Goal: Information Seeking & Learning: Learn about a topic

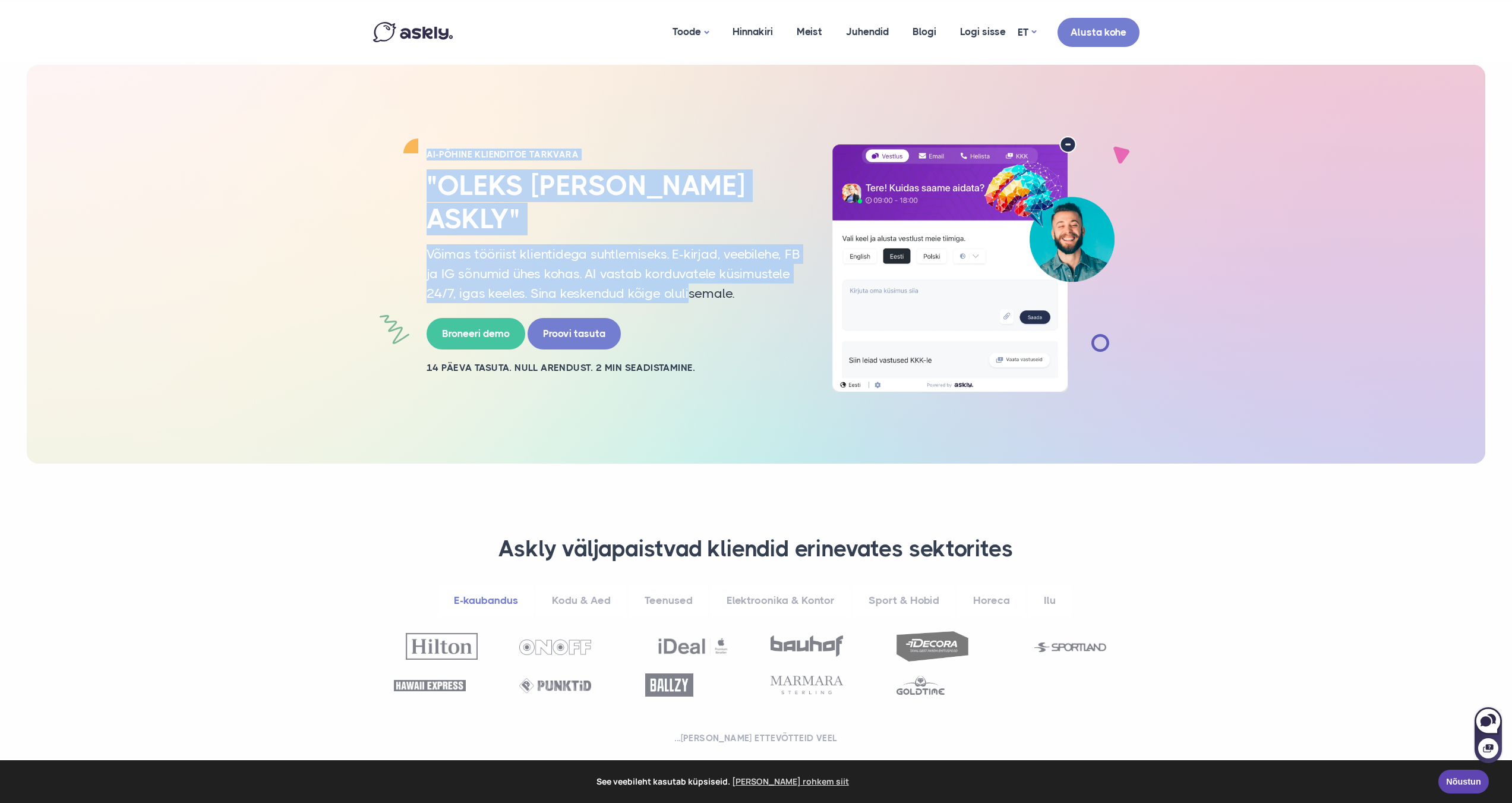
drag, startPoint x: 512, startPoint y: 183, endPoint x: 723, endPoint y: 306, distance: 244.2
click at [718, 301] on div "AI-PÕHINE KLIENDITOE TARKVARA "Oleks [PERSON_NAME] Askly" Võimas tööriist klien…" at bounding box center [757, 264] width 784 height 257
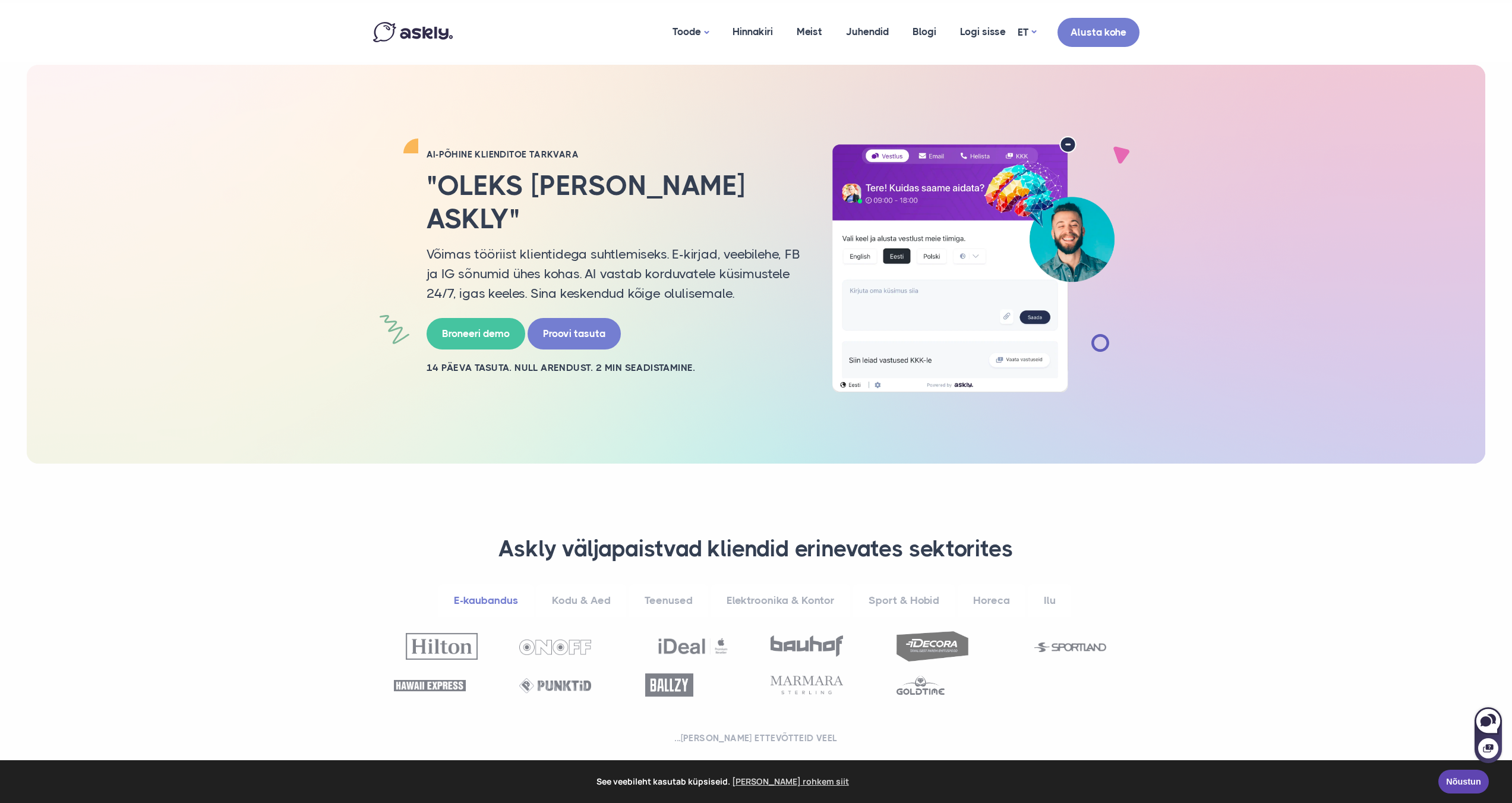
click at [723, 306] on div "AI-PÕHINE KLIENDITOE TARKVARA "Oleks [PERSON_NAME] Askly" Võimas tööriist klien…" at bounding box center [614, 264] width 392 height 231
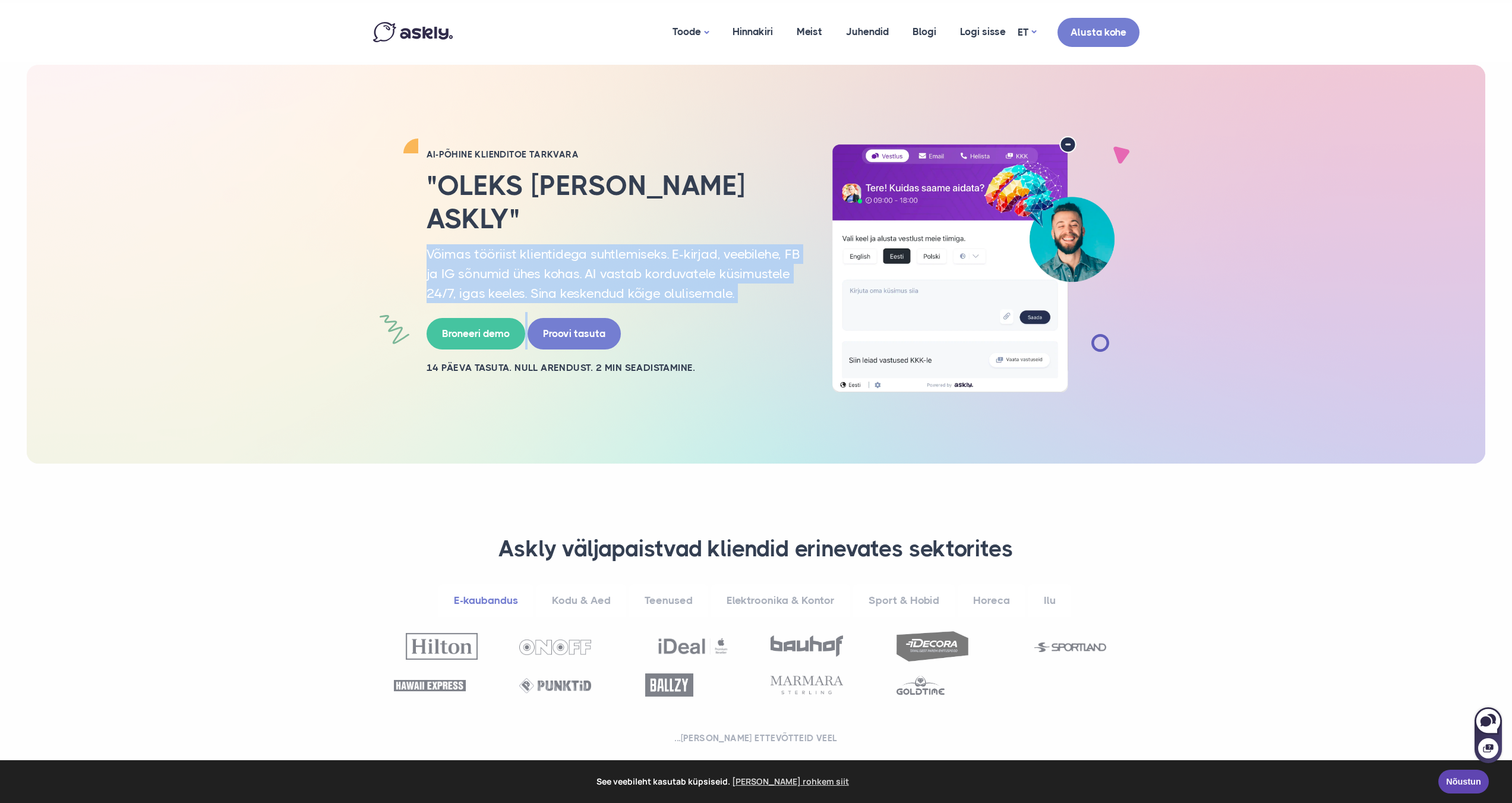
drag, startPoint x: 417, startPoint y: 231, endPoint x: 806, endPoint y: 296, distance: 394.4
click at [788, 293] on div "AI-PÕHINE KLIENDITOE TARKVARA "Oleks [PERSON_NAME] Askly" Võimas tööriist klien…" at bounding box center [757, 264] width 784 height 257
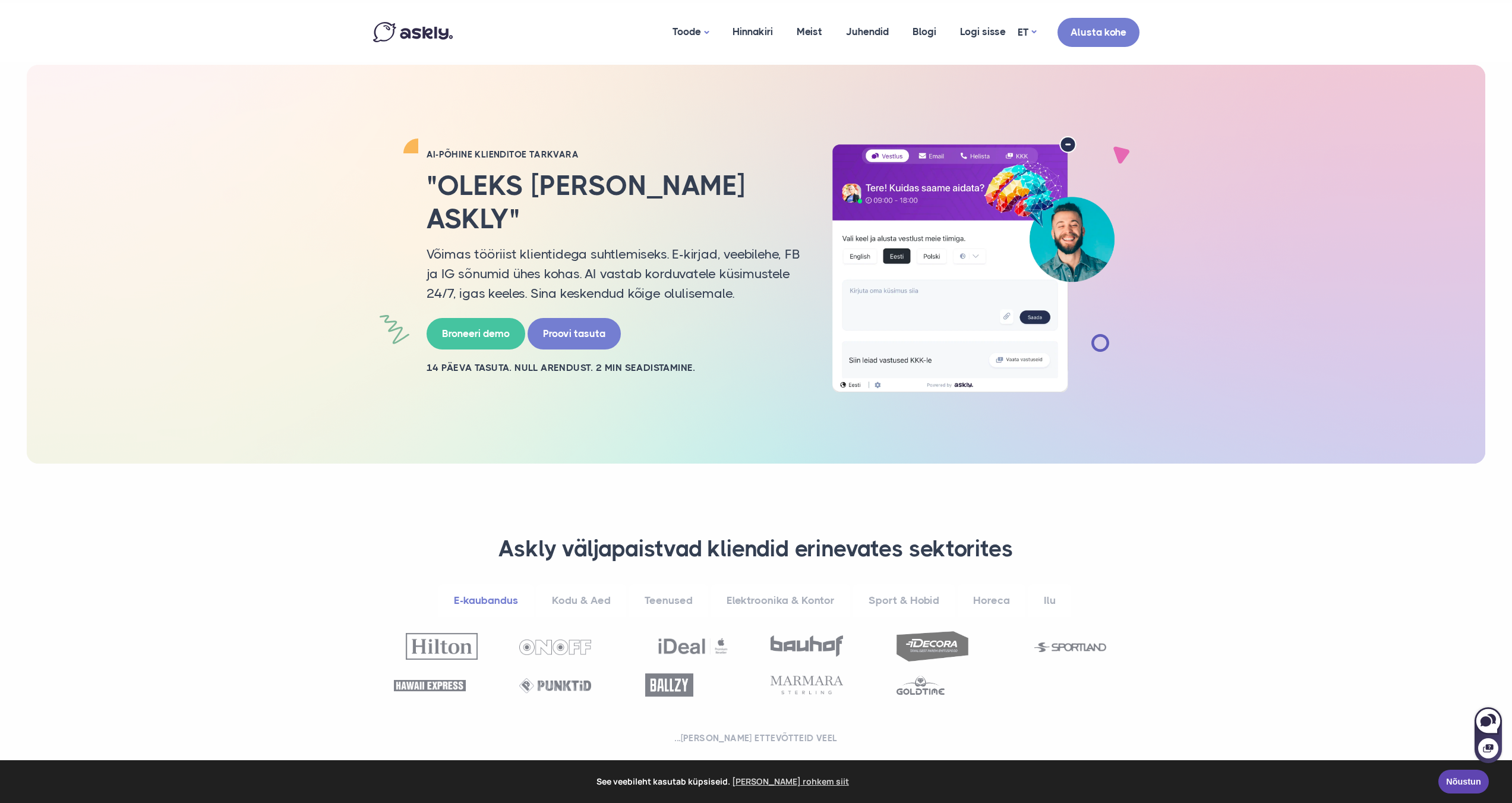
click at [806, 296] on div "AI-PÕHINE KLIENDITOE TARKVARA "Oleks [PERSON_NAME] Askly" Võimas tööriist klien…" at bounding box center [614, 264] width 392 height 231
click at [768, 32] on link "Hinnakiri" at bounding box center [753, 32] width 64 height 58
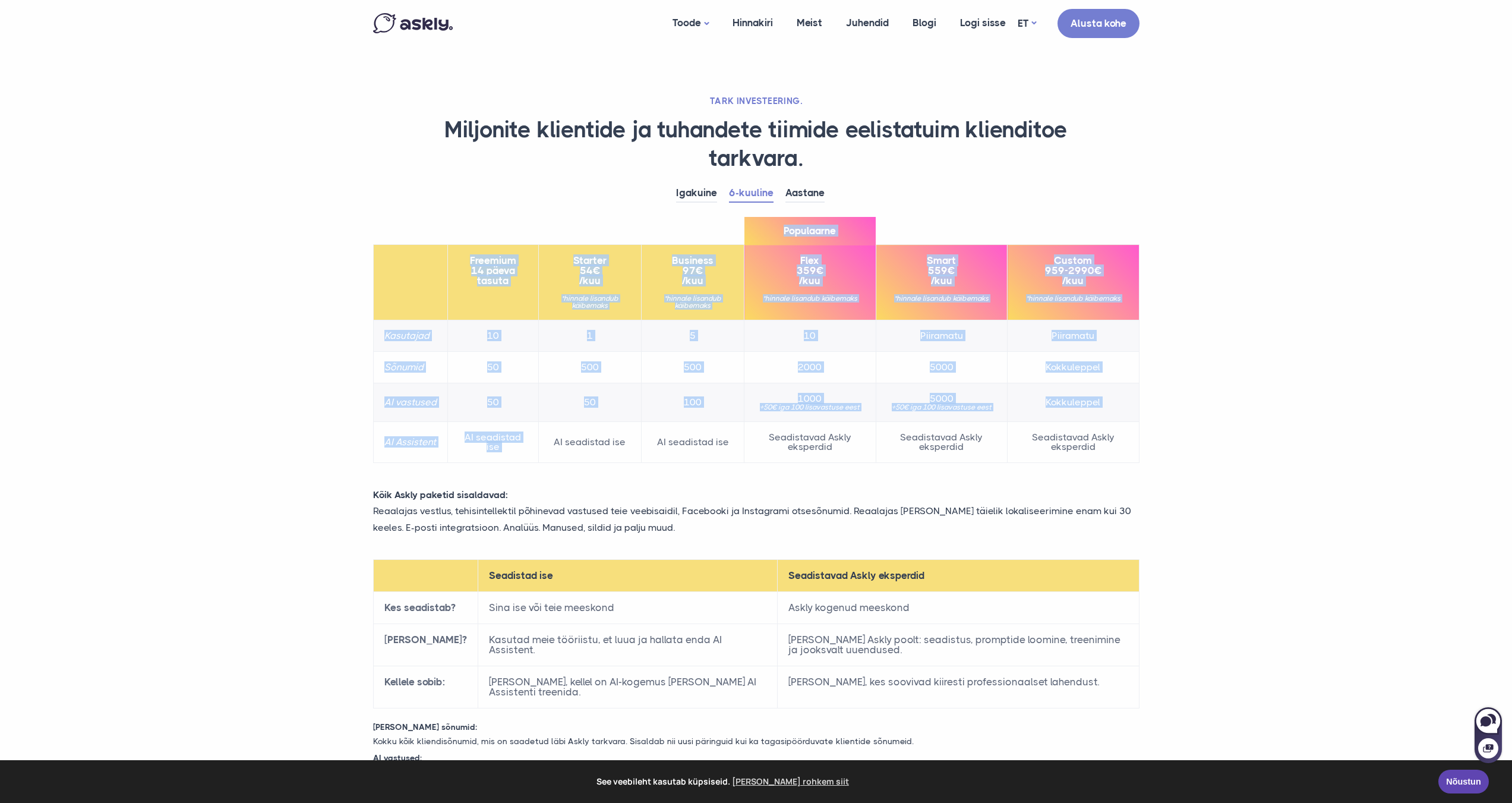
drag, startPoint x: 506, startPoint y: 285, endPoint x: 540, endPoint y: 441, distance: 159.7
click at [540, 441] on table "Freemium 14 päeva tasuta Starter 54€ /kuu *hinnale lisandub käibemaks Business …" at bounding box center [756, 354] width 766 height 219
click at [550, 409] on td "50" at bounding box center [590, 403] width 103 height 39
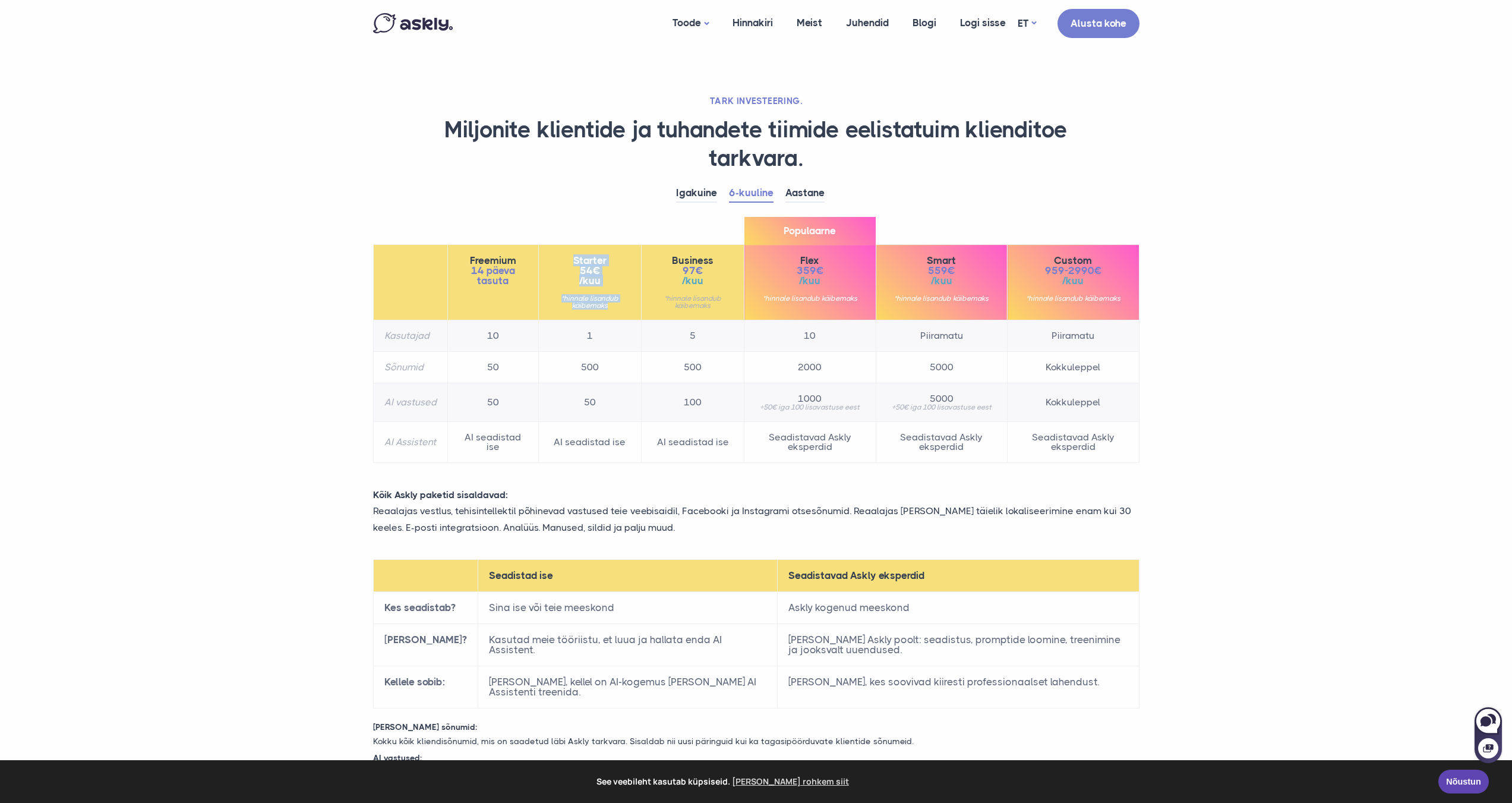
drag, startPoint x: 566, startPoint y: 255, endPoint x: 617, endPoint y: 312, distance: 76.5
click at [617, 312] on th "Starter 54€ /kuu *hinnale lisandub käibemaks" at bounding box center [590, 283] width 103 height 75
drag, startPoint x: 584, startPoint y: 403, endPoint x: 631, endPoint y: 404, distance: 47.0
click at [632, 404] on td "50" at bounding box center [590, 403] width 103 height 39
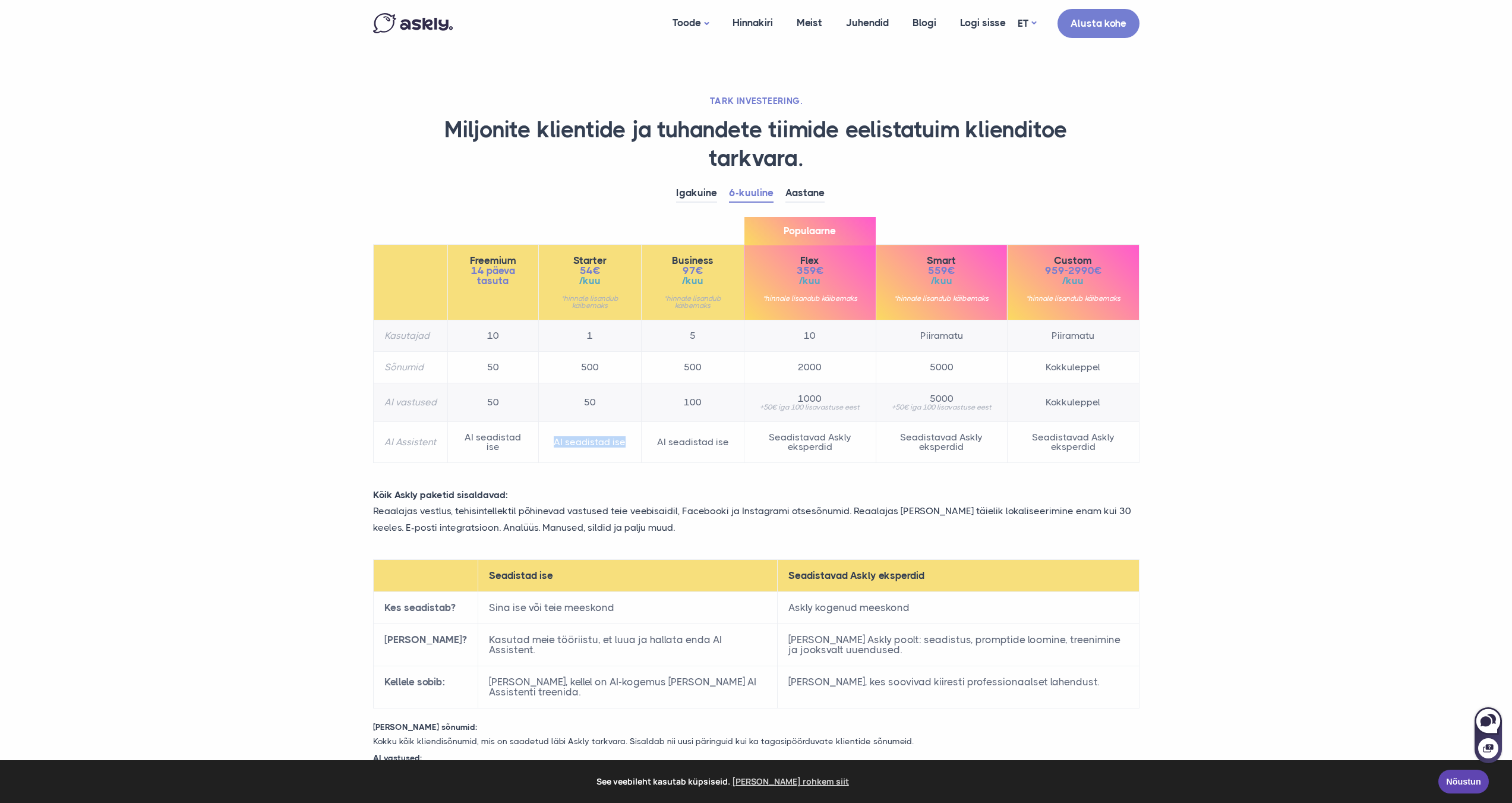
drag, startPoint x: 628, startPoint y: 449, endPoint x: 637, endPoint y: 451, distance: 9.2
click at [637, 451] on td "AI seadistad ise" at bounding box center [590, 443] width 103 height 41
click at [702, 195] on link "Igakuine" at bounding box center [697, 193] width 41 height 18
click at [809, 199] on link "Aastane" at bounding box center [805, 193] width 39 height 18
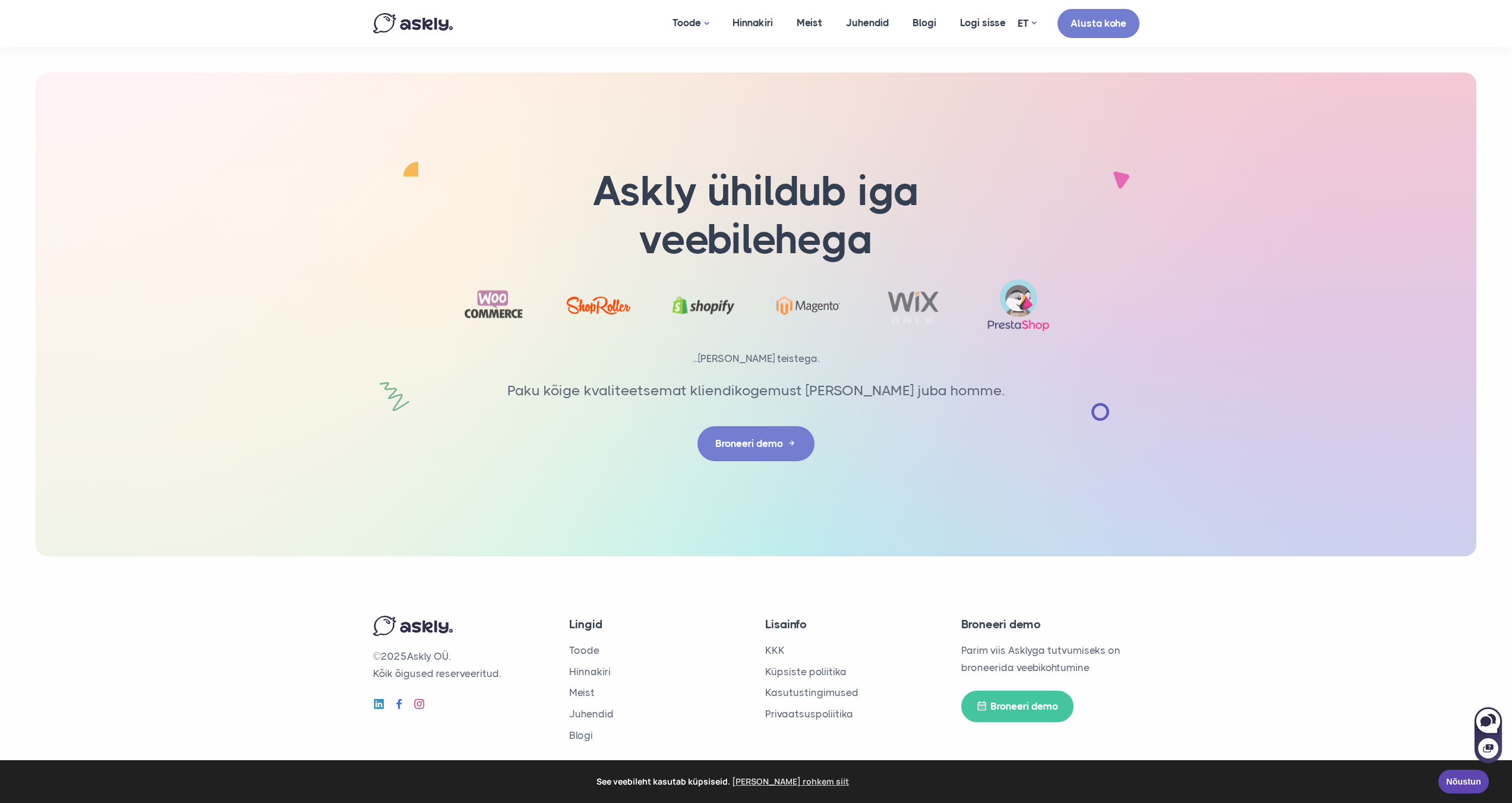
scroll to position [1707, 0]
